Goal: Transaction & Acquisition: Purchase product/service

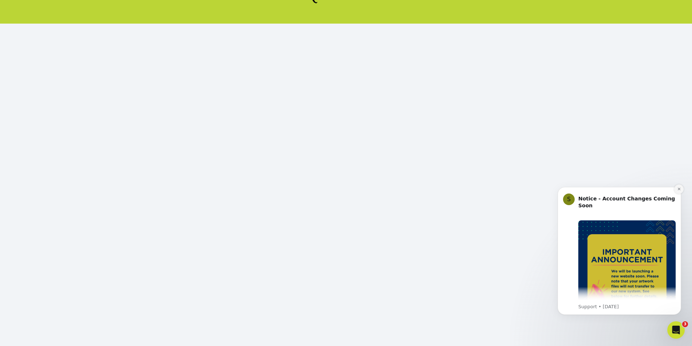
click at [678, 189] on icon "Dismiss notification" at bounding box center [680, 189] width 4 height 4
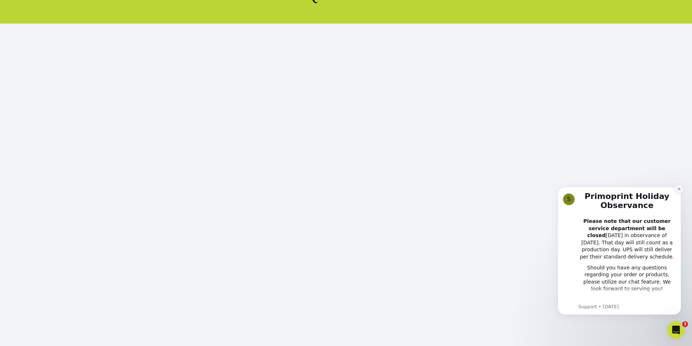
click at [682, 190] on button "Dismiss notification" at bounding box center [679, 189] width 9 height 9
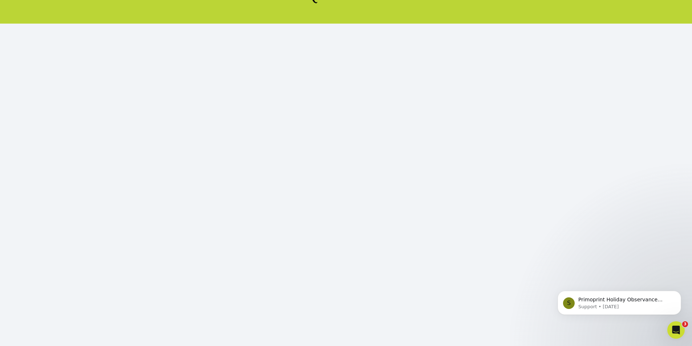
click at [631, 288] on body "S Primoprint Holiday Observance Please note that our customer service departmen…" at bounding box center [620, 301] width 140 height 45
click at [636, 282] on body "S Primoprint Holiday Observance Please note that our customer service departmen…" at bounding box center [620, 301] width 140 height 45
click at [681, 295] on icon "Dismiss notification" at bounding box center [680, 293] width 4 height 4
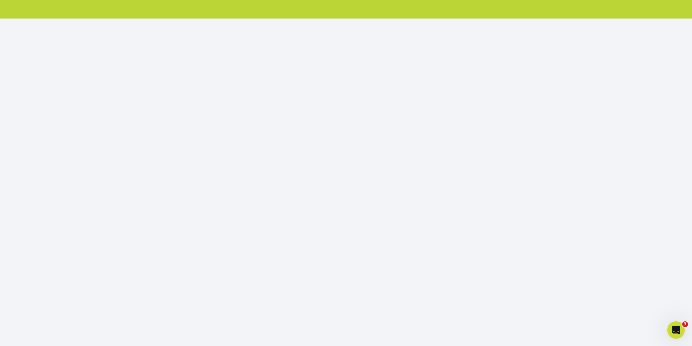
scroll to position [70, 0]
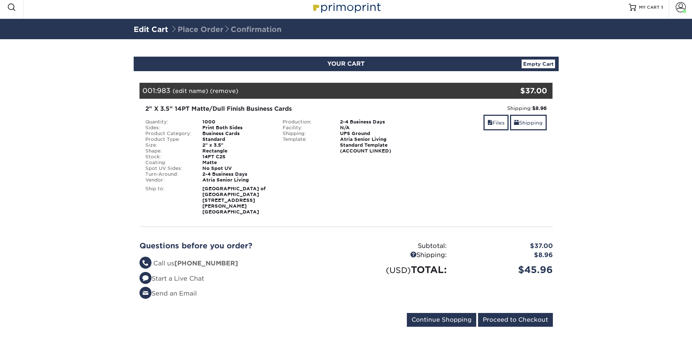
scroll to position [5, 0]
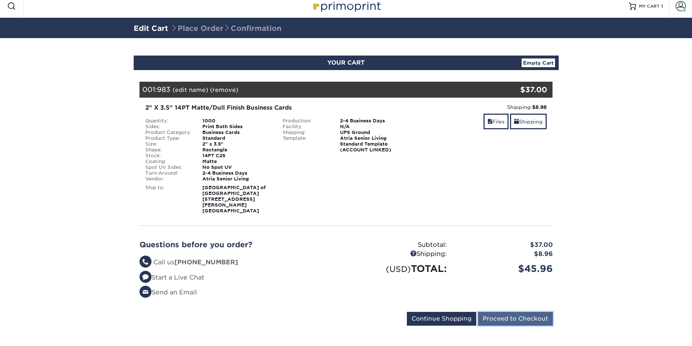
click at [502, 312] on input "Proceed to Checkout" at bounding box center [515, 319] width 75 height 14
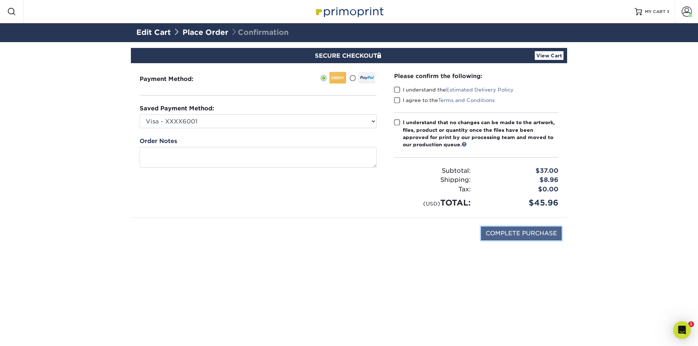
click at [519, 232] on input "COMPLETE PURCHASE" at bounding box center [521, 234] width 81 height 14
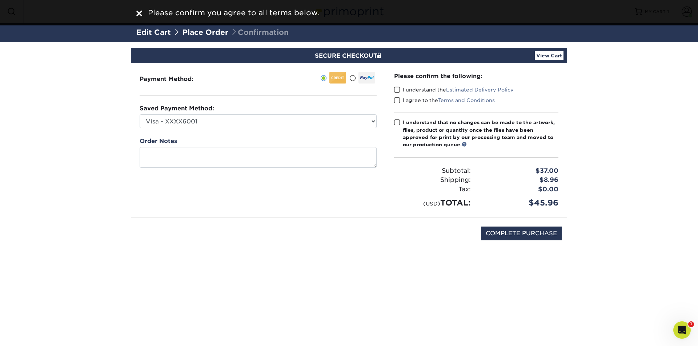
drag, startPoint x: 398, startPoint y: 89, endPoint x: 399, endPoint y: 97, distance: 7.3
click at [398, 90] on span at bounding box center [397, 90] width 6 height 7
click at [0, 0] on input "I understand the Estimated Delivery Policy" at bounding box center [0, 0] width 0 height 0
click at [399, 97] on span at bounding box center [397, 100] width 6 height 7
click at [0, 0] on input "I agree to the Terms and Conditions" at bounding box center [0, 0] width 0 height 0
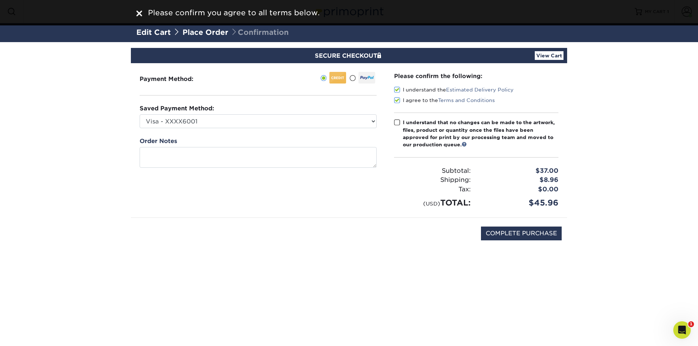
click at [397, 120] on span at bounding box center [397, 122] width 6 height 7
click at [0, 0] on input "I understand that no changes can be made to the artwork, files, product or quan…" at bounding box center [0, 0] width 0 height 0
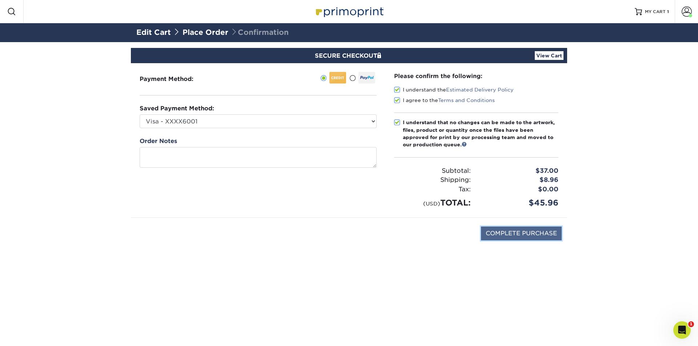
click at [549, 233] on input "COMPLETE PURCHASE" at bounding box center [521, 234] width 81 height 14
click at [511, 234] on input "COMPLETE PURCHASE" at bounding box center [521, 234] width 81 height 14
type input "COMPLETE PURCHASE"
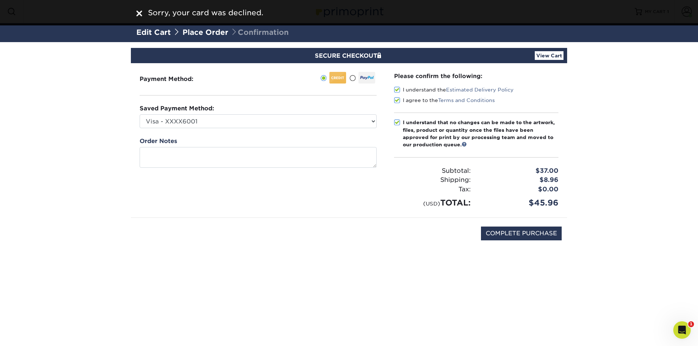
click at [139, 11] on img at bounding box center [139, 14] width 6 height 6
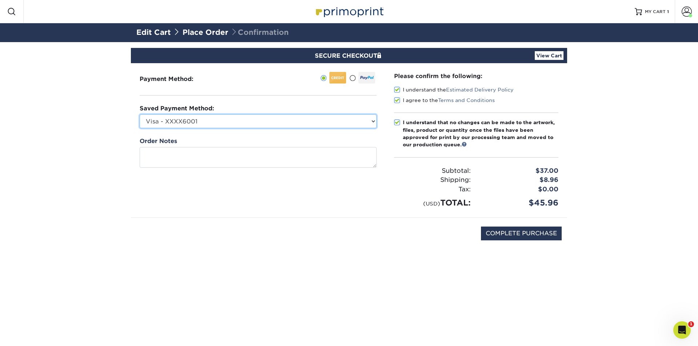
click at [269, 123] on select "Visa - XXXX6001 Visa - XXXX0264 Visa - XXXX0256 Visa - XXXX9761 Visa - XXXX6676…" at bounding box center [258, 121] width 237 height 14
select select "74944"
click at [140, 114] on select "Visa - XXXX6001 Visa - XXXX0264 Visa - XXXX0256 Visa - XXXX9761 Visa - XXXX6676…" at bounding box center [258, 121] width 237 height 14
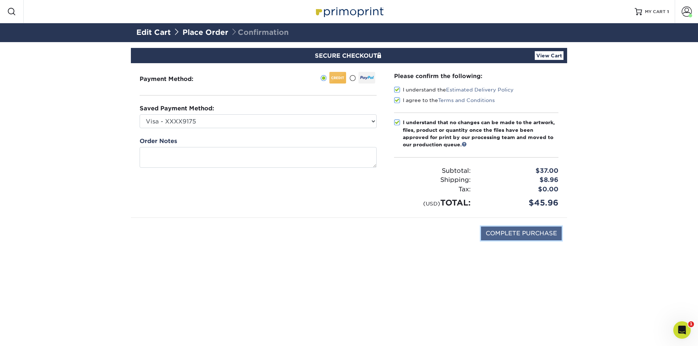
click at [516, 233] on input "COMPLETE PURCHASE" at bounding box center [521, 234] width 81 height 14
type input "PROCESSING, PLEASE WAIT..."
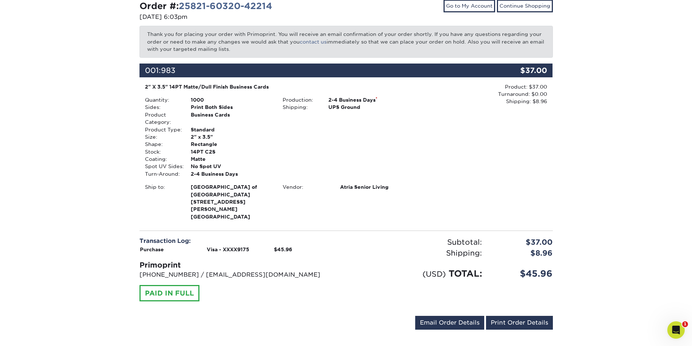
scroll to position [84, 0]
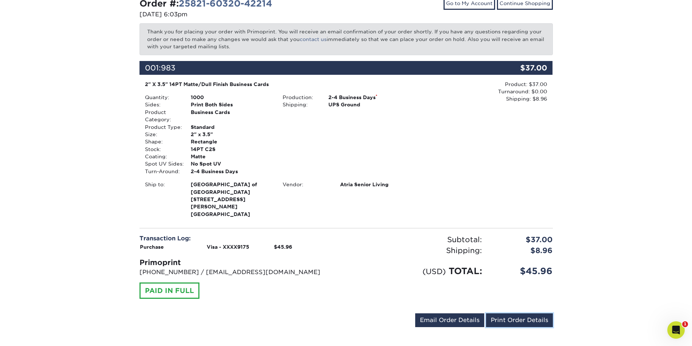
drag, startPoint x: 507, startPoint y: 310, endPoint x: 353, endPoint y: 168, distance: 209.4
click at [507, 314] on link "Print Order Details" at bounding box center [519, 321] width 67 height 14
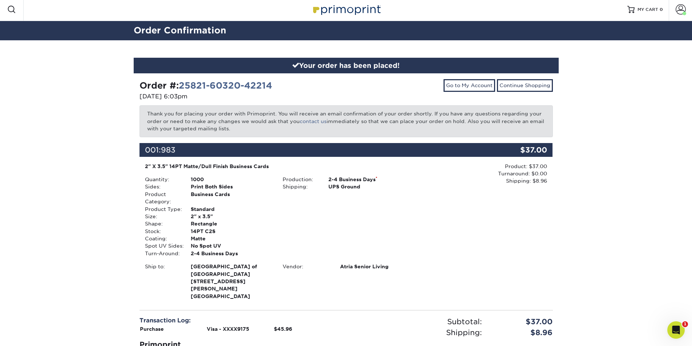
scroll to position [0, 0]
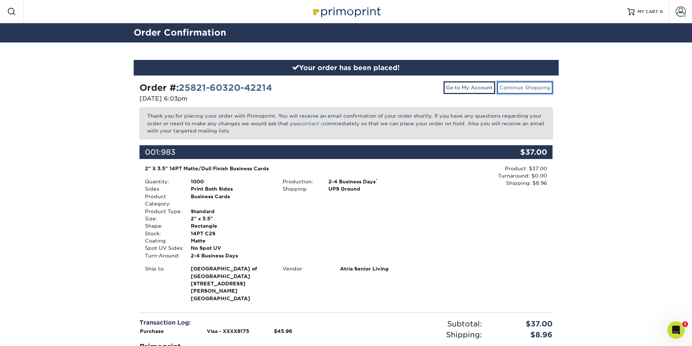
click at [527, 86] on link "Continue Shopping" at bounding box center [525, 87] width 56 height 12
